Goal: Navigation & Orientation: Find specific page/section

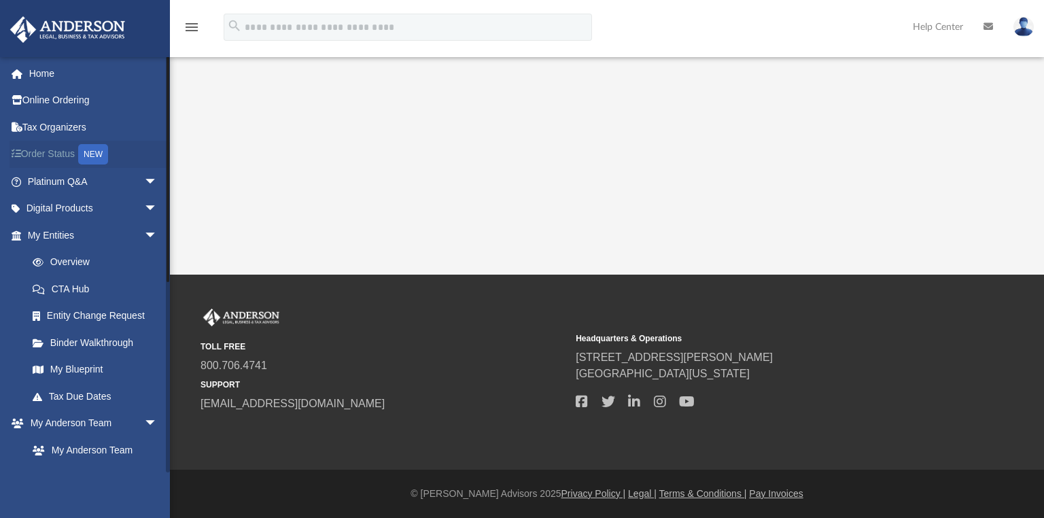
click at [63, 152] on link "Order Status NEW" at bounding box center [94, 155] width 169 height 28
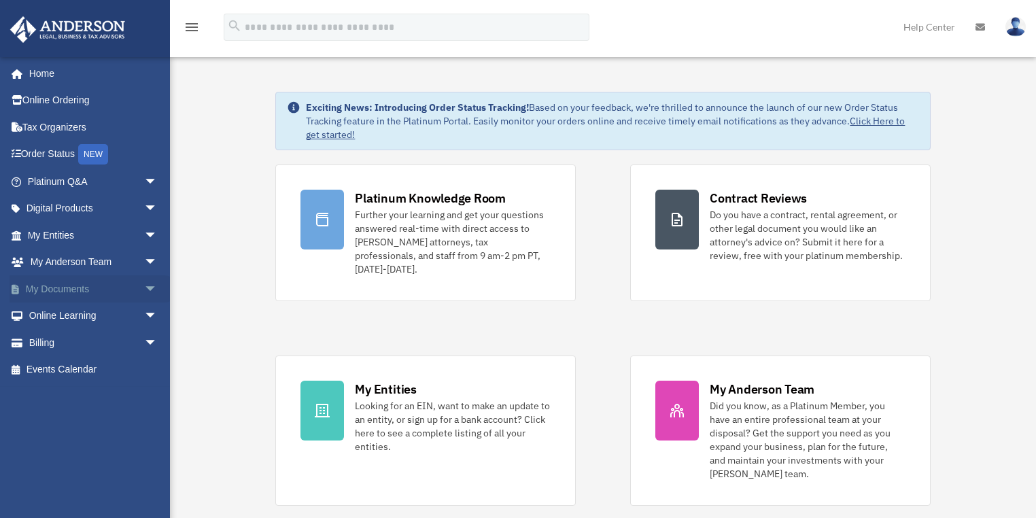
click at [130, 292] on link "My Documents arrow_drop_down" at bounding box center [94, 288] width 169 height 27
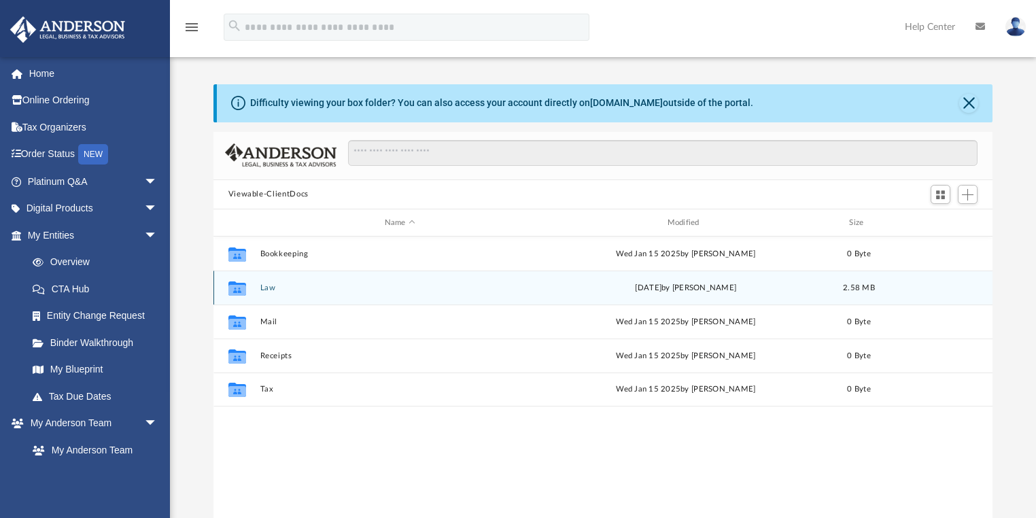
scroll to position [300, 772]
click at [266, 286] on button "Law" at bounding box center [400, 287] width 280 height 9
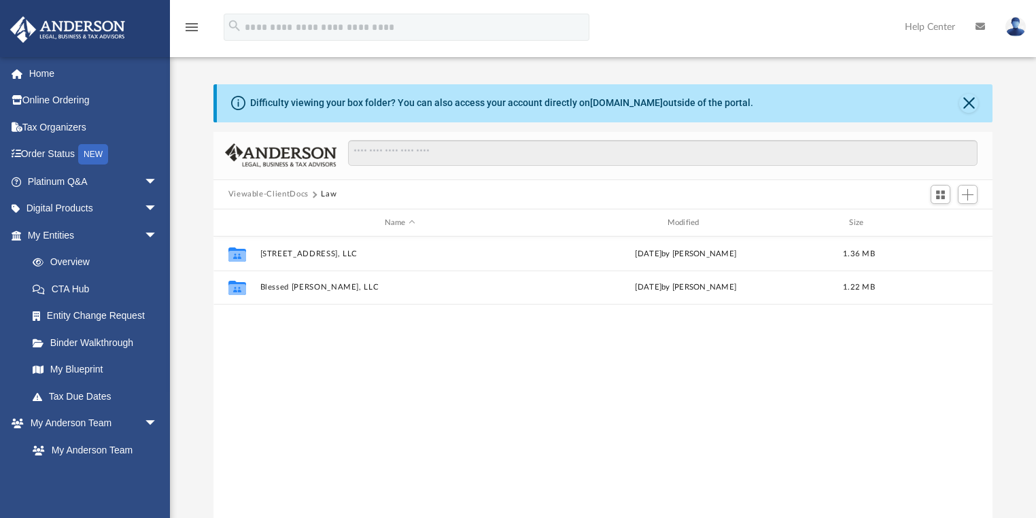
click at [294, 193] on button "Viewable-ClientDocs" at bounding box center [268, 194] width 80 height 12
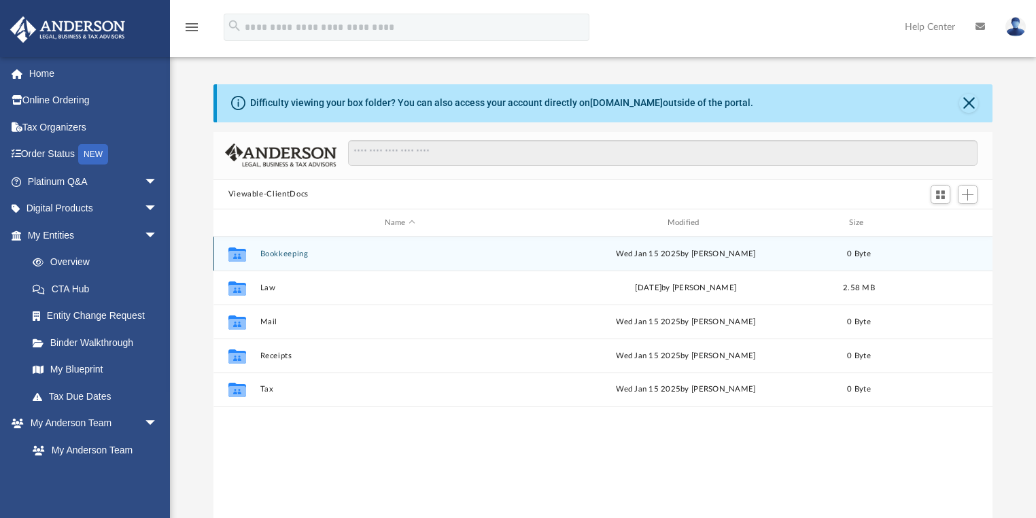
click at [275, 255] on button "Bookkeeping" at bounding box center [400, 253] width 280 height 9
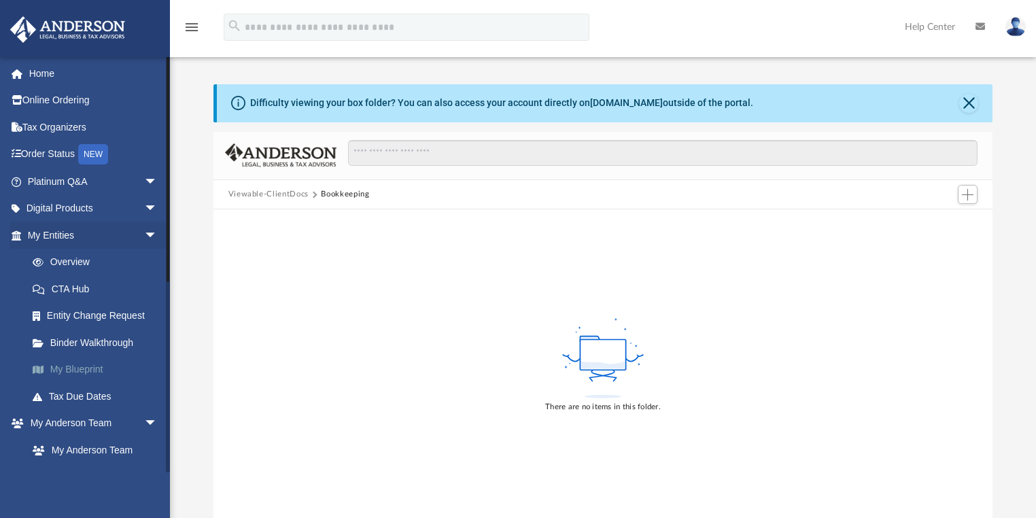
click at [90, 369] on link "My Blueprint" at bounding box center [98, 369] width 159 height 27
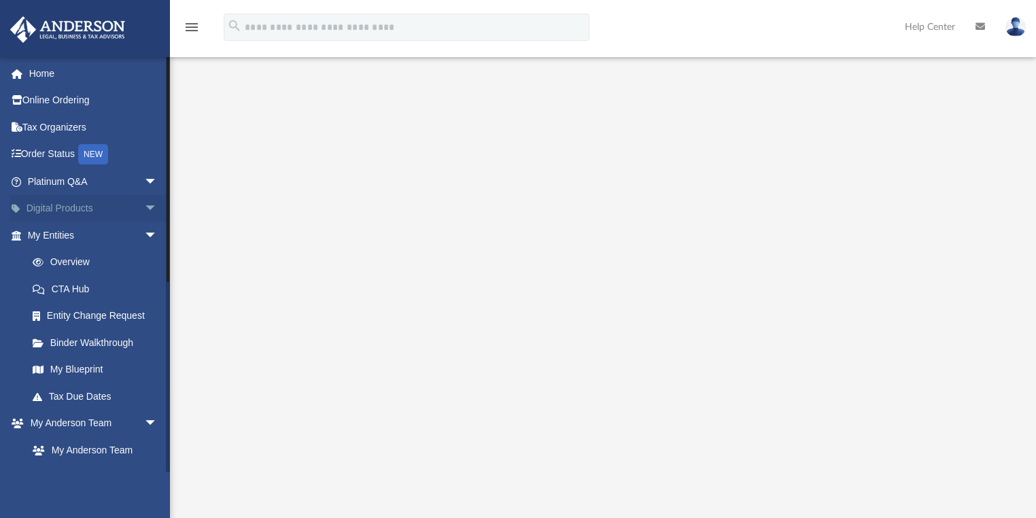
click at [83, 201] on link "Digital Products arrow_drop_down" at bounding box center [94, 208] width 169 height 27
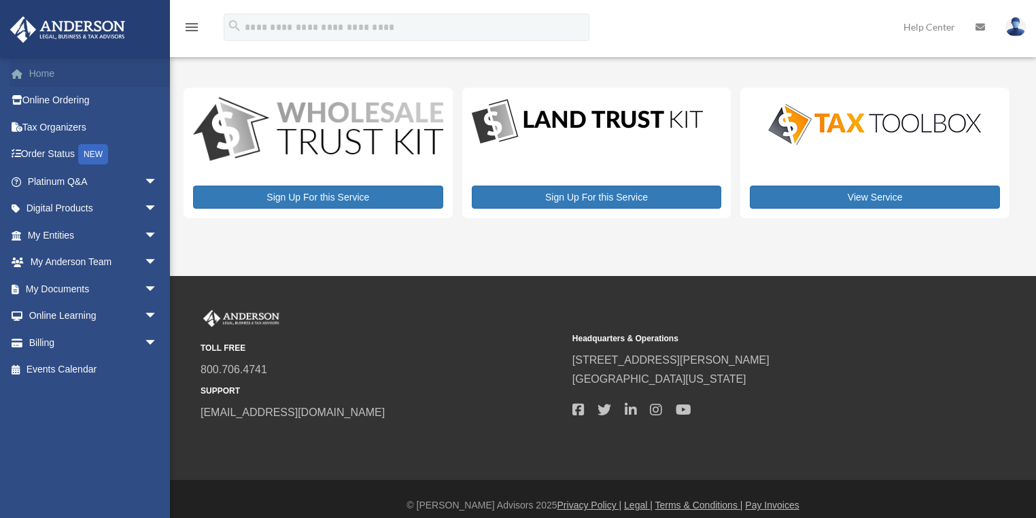
click at [44, 75] on link "Home" at bounding box center [94, 73] width 169 height 27
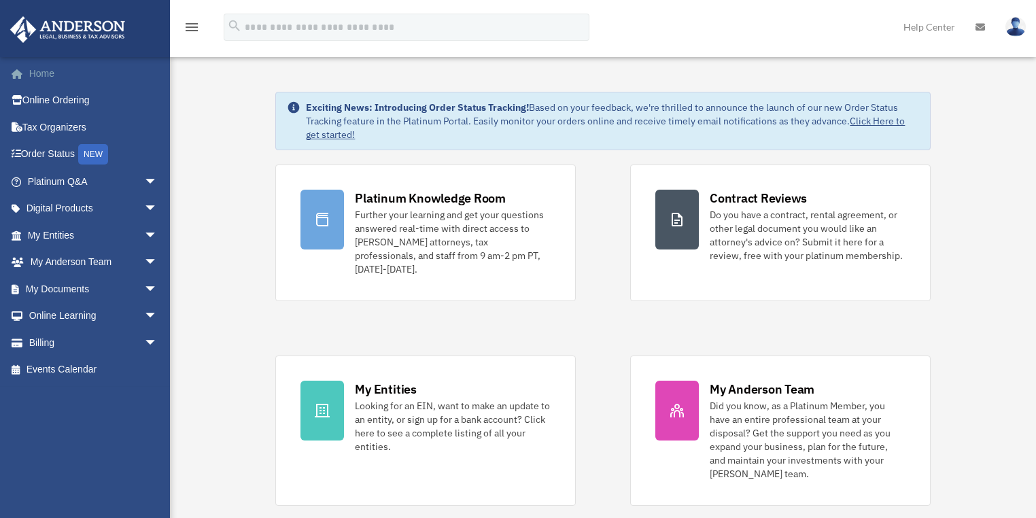
click at [46, 68] on link "Home" at bounding box center [94, 73] width 169 height 27
click at [104, 295] on link "My Documents arrow_drop_down" at bounding box center [94, 288] width 169 height 27
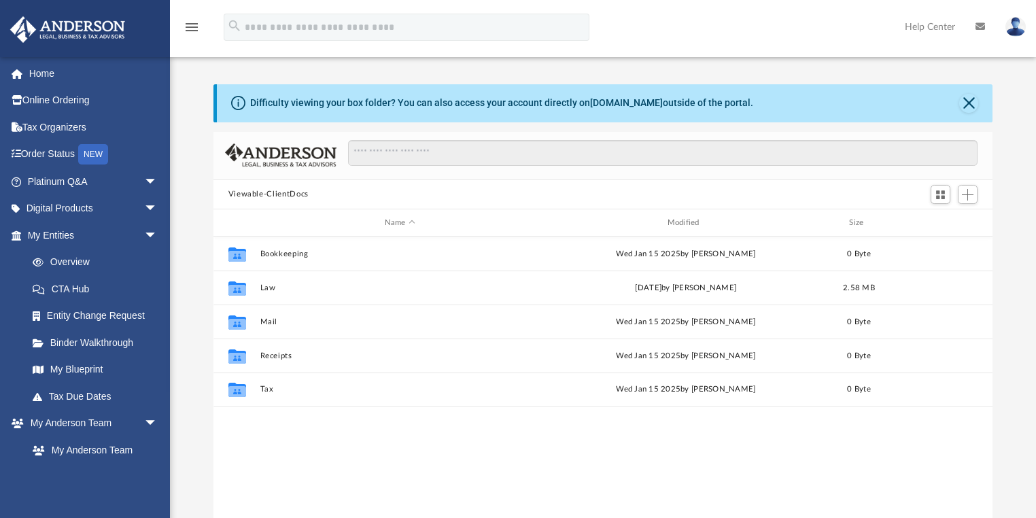
scroll to position [300, 772]
